Goal: Check status

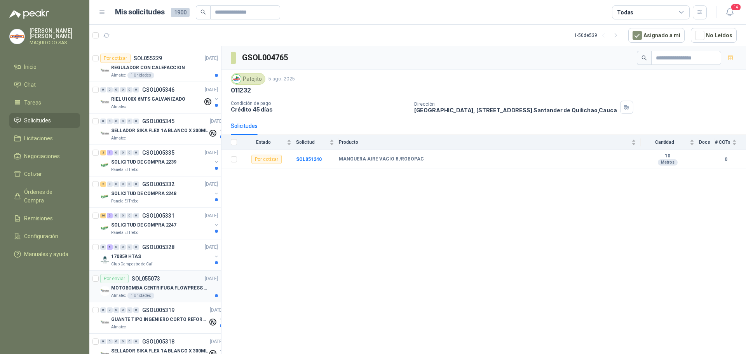
scroll to position [78, 0]
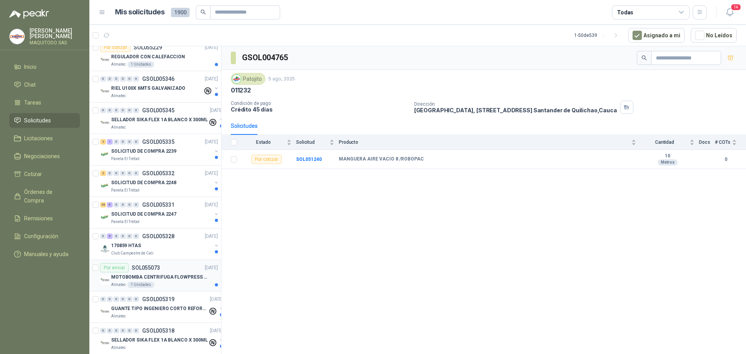
click at [174, 264] on div "Por enviar SOL055073 [DATE]" at bounding box center [159, 267] width 118 height 9
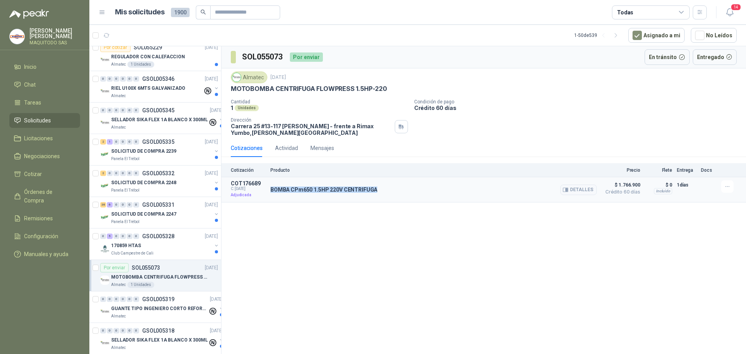
drag, startPoint x: 270, startPoint y: 188, endPoint x: 378, endPoint y: 191, distance: 108.0
click at [378, 191] on article "COT176689 C: [DATE] Adjudicada BOMBA CPm650 1.5HP 220V CENTRIFUGA Detalles $ 1.…" at bounding box center [483, 189] width 525 height 25
copy p "BOMBA CPm650 1.5HP 220V CENTRIFUGA"
click at [685, 56] on button "En tránsito" at bounding box center [667, 57] width 45 height 16
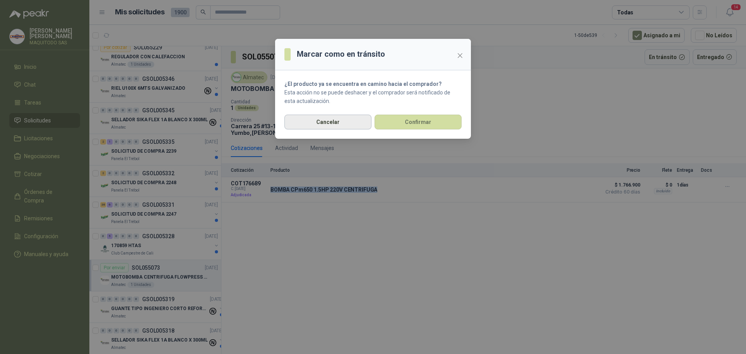
click at [328, 120] on button "Cancelar" at bounding box center [327, 122] width 87 height 15
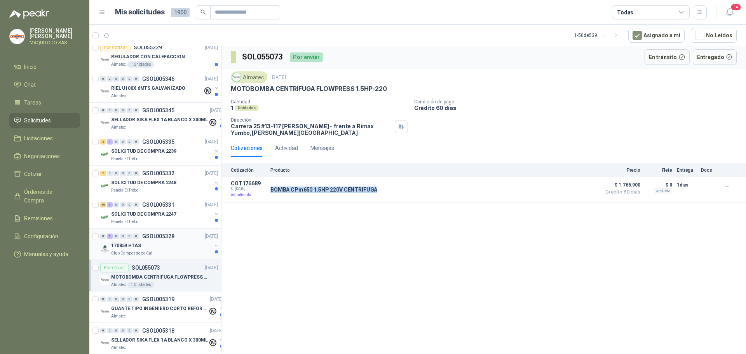
click at [153, 251] on div "Club Campestre de Cali" at bounding box center [161, 253] width 101 height 6
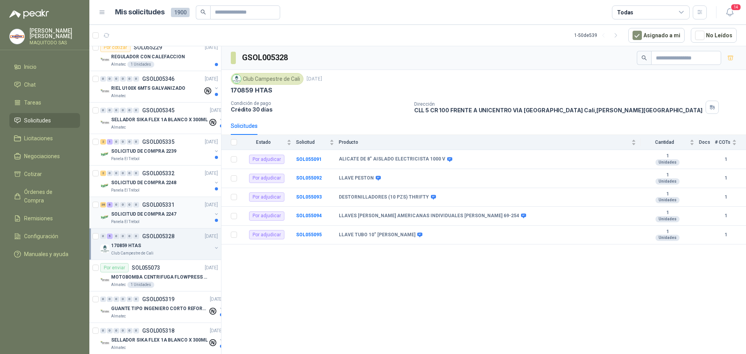
click at [169, 219] on div "Panela El Trébol" at bounding box center [161, 222] width 101 height 6
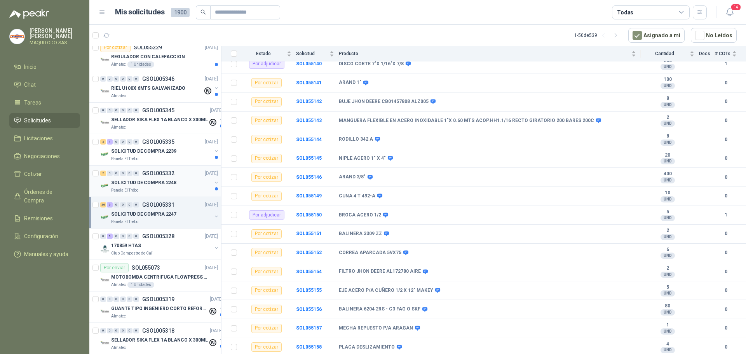
scroll to position [155, 0]
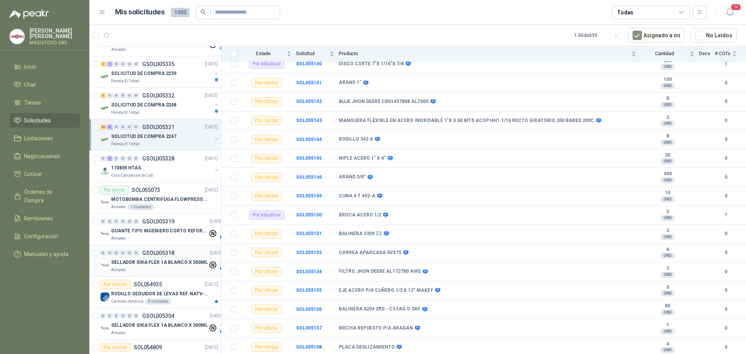
click at [157, 265] on p "SELLADOR SIKA FLEX 1A BLANCO X 300ML" at bounding box center [159, 262] width 97 height 7
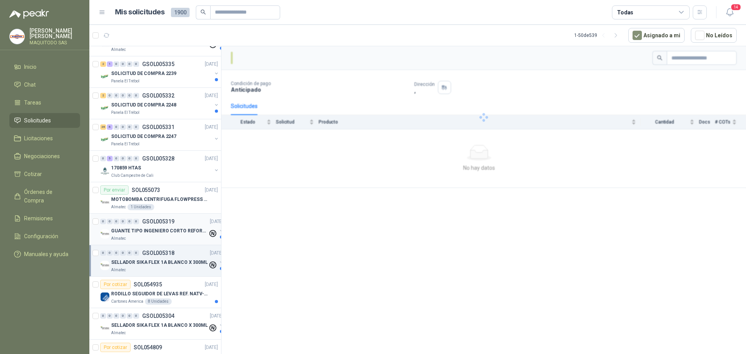
click at [174, 238] on div "Almatec" at bounding box center [159, 238] width 97 height 6
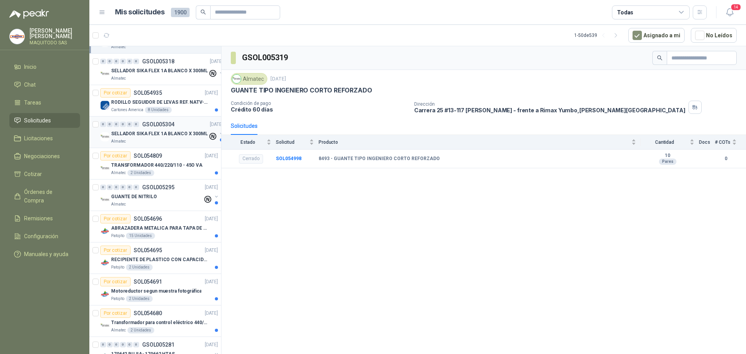
scroll to position [389, 0]
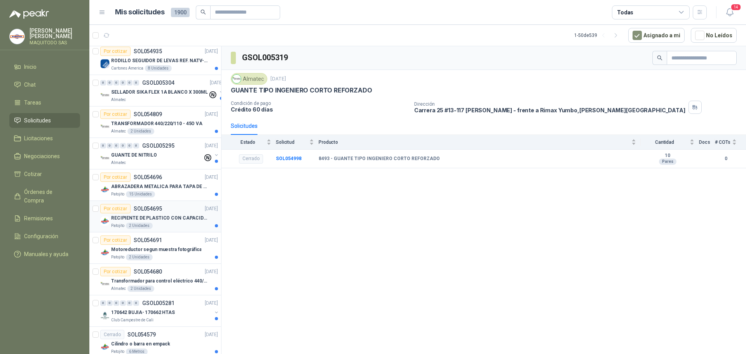
click at [178, 218] on p "RECIPIENTE DE PLASTICO CON CAPACIDAD DE 1.8 LT PARA LA EXTRACCIÓN MANUAL DE LIQ…" at bounding box center [159, 217] width 97 height 7
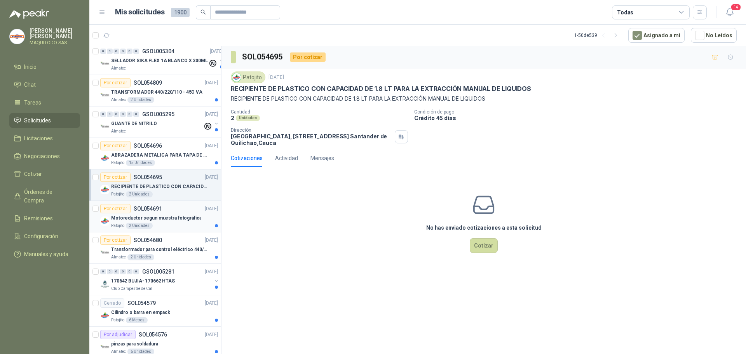
scroll to position [505, 0]
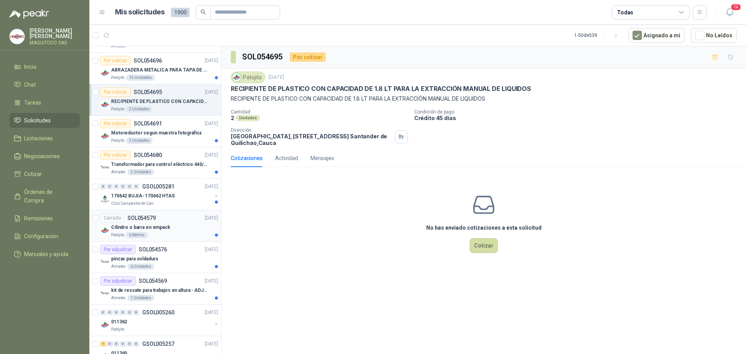
click at [178, 227] on div "Cilindro o barra en empack" at bounding box center [164, 227] width 107 height 9
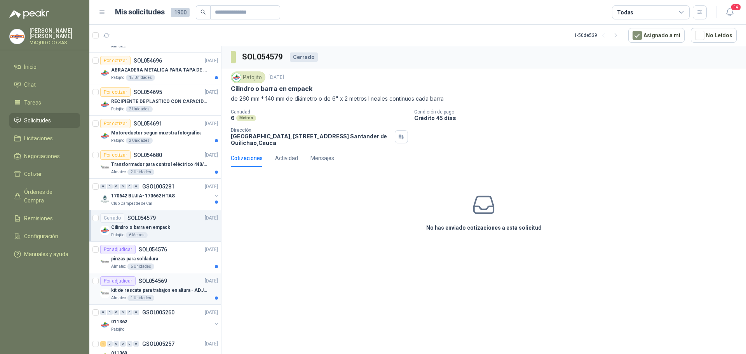
click at [179, 284] on div "Por adjudicar SOL054569 [DATE]" at bounding box center [159, 280] width 118 height 9
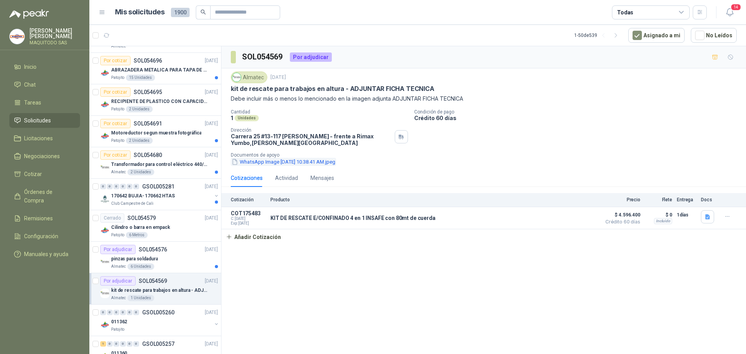
click at [317, 159] on button "WhatsApp Image [DATE] 10.38.41 AM.jpeg" at bounding box center [283, 162] width 105 height 8
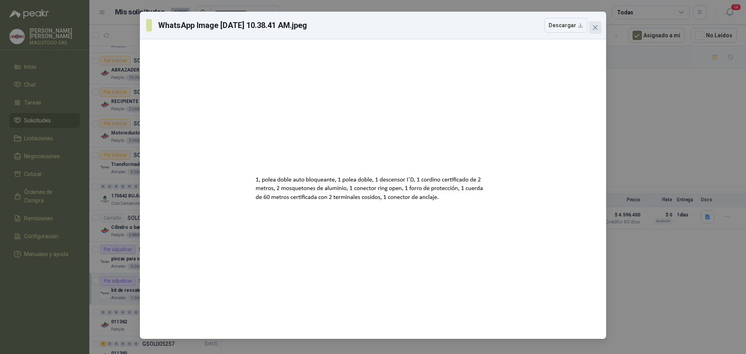
click at [596, 28] on icon "close" at bounding box center [595, 27] width 5 height 5
